Goal: Information Seeking & Learning: Compare options

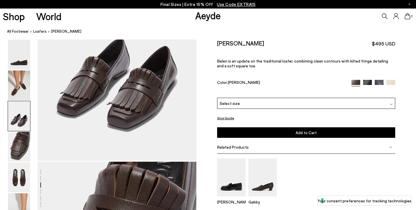
scroll to position [428, 0]
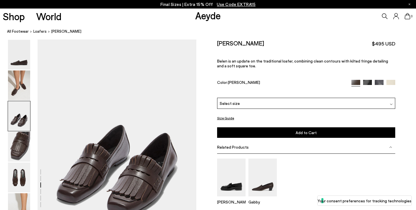
click at [387, 80] on img at bounding box center [390, 84] width 9 height 9
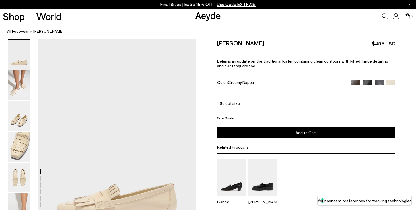
click at [367, 80] on img at bounding box center [367, 84] width 9 height 9
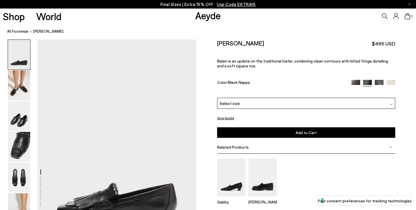
click at [379, 80] on img at bounding box center [379, 84] width 9 height 9
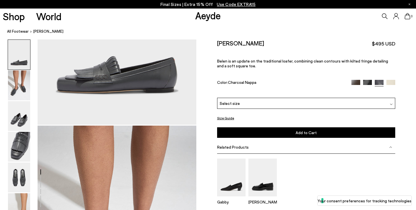
scroll to position [126, 0]
